Goal: Transaction & Acquisition: Purchase product/service

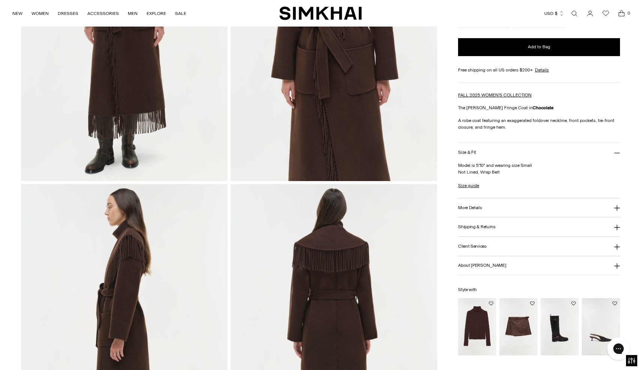
scroll to position [194, 0]
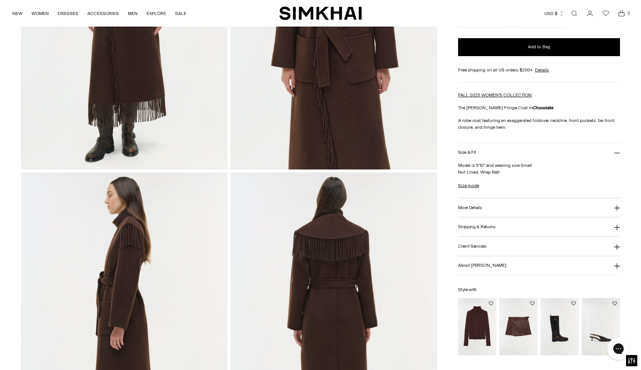
click at [493, 211] on button "More Details" at bounding box center [538, 208] width 161 height 19
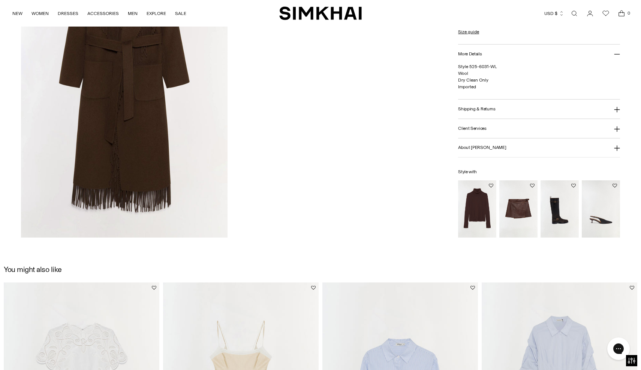
scroll to position [1096, 0]
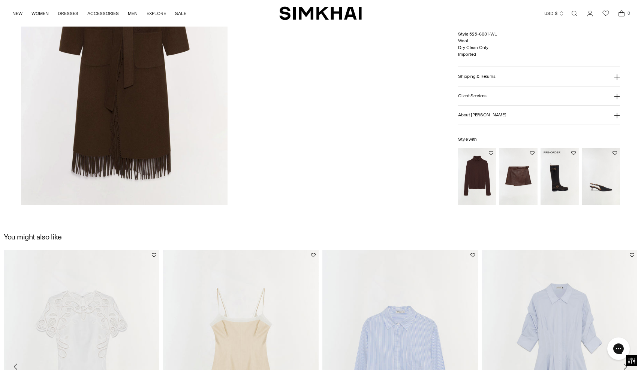
click at [0, 0] on img "Noah Moto Leather Boot" at bounding box center [0, 0] width 0 height 0
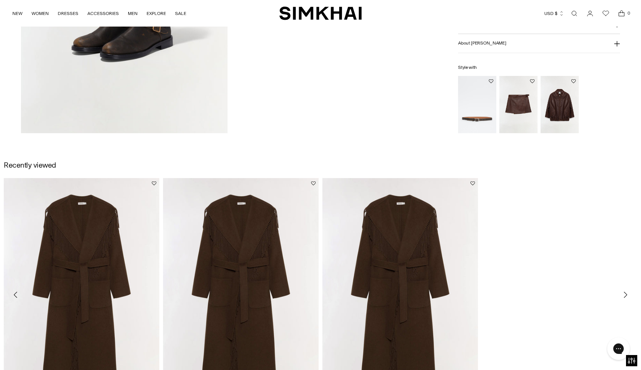
scroll to position [857, 0]
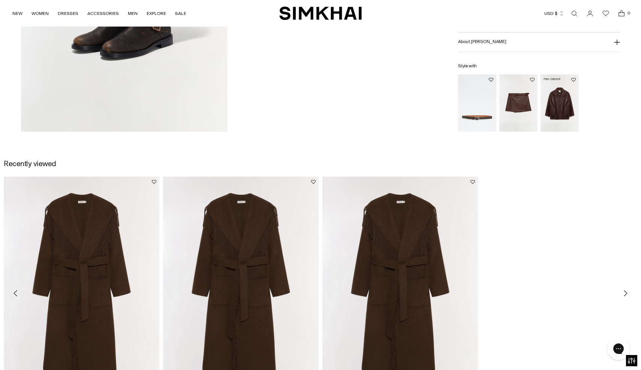
click at [0, 0] on img "Huntington Oversized Leather Jacket" at bounding box center [0, 0] width 0 height 0
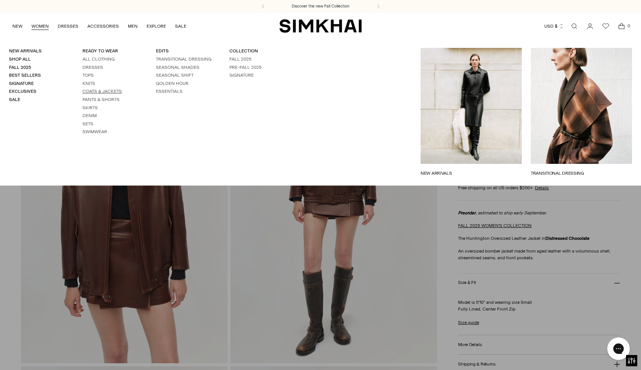
click at [86, 89] on link "Coats & Jackets" at bounding box center [101, 91] width 39 height 5
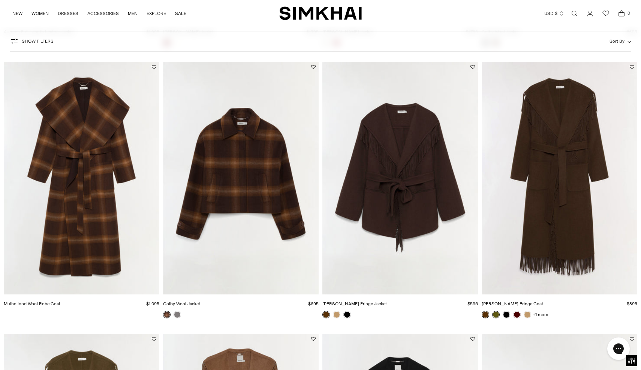
scroll to position [601, 0]
